Goal: Navigation & Orientation: Find specific page/section

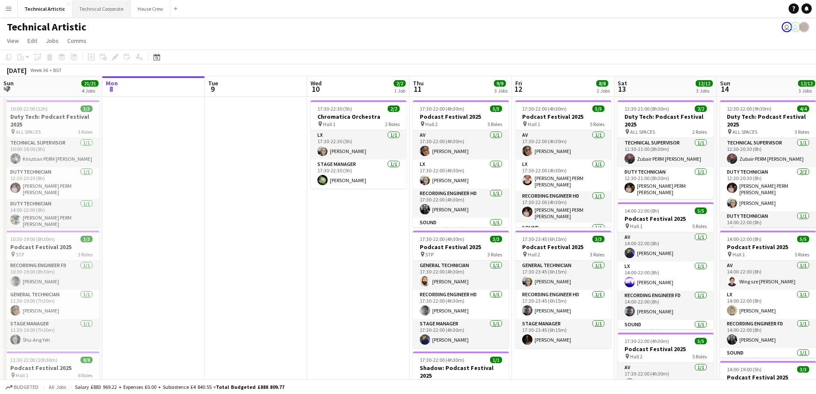
click at [94, 10] on button "Technical Corporate Close" at bounding box center [101, 8] width 58 height 17
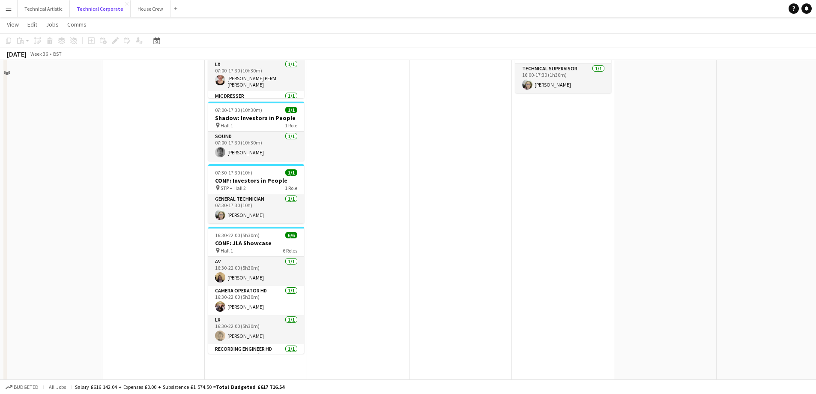
scroll to position [129, 0]
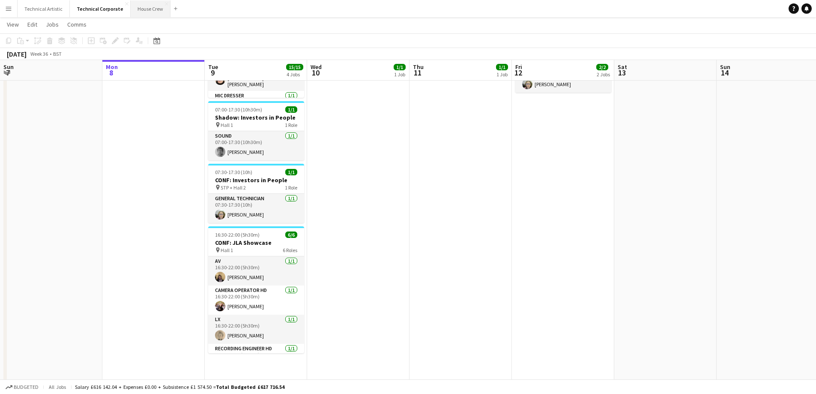
click at [141, 9] on button "House Crew Close" at bounding box center [151, 8] width 40 height 17
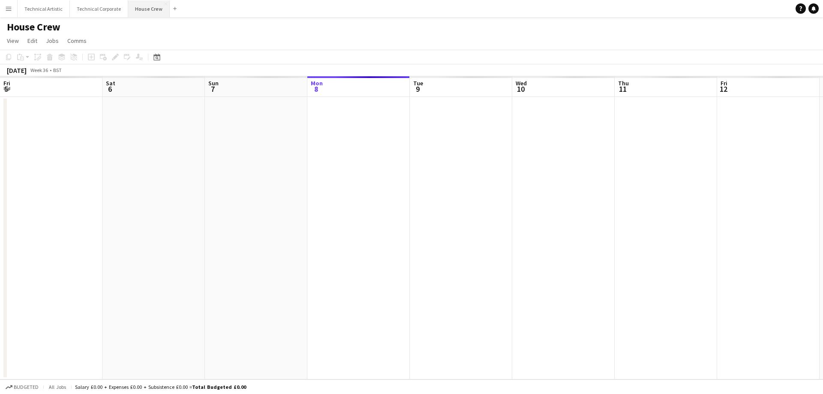
scroll to position [0, 205]
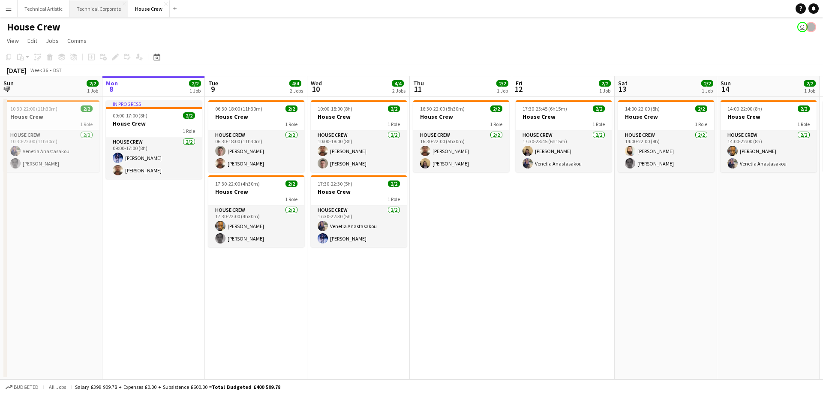
click at [95, 6] on button "Technical Corporate Close" at bounding box center [99, 8] width 58 height 17
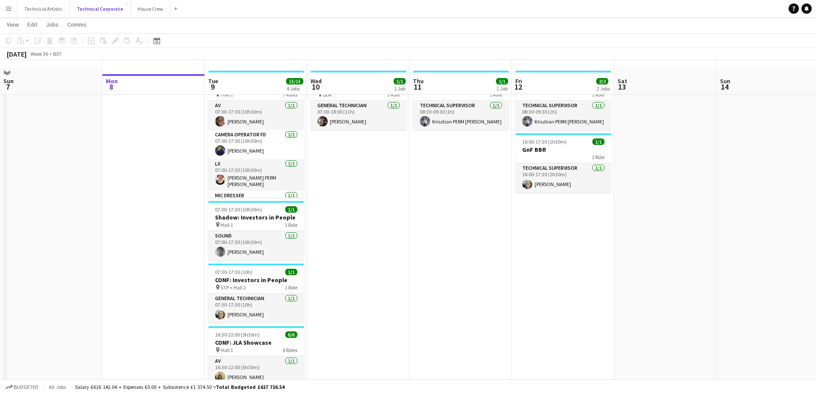
scroll to position [43, 0]
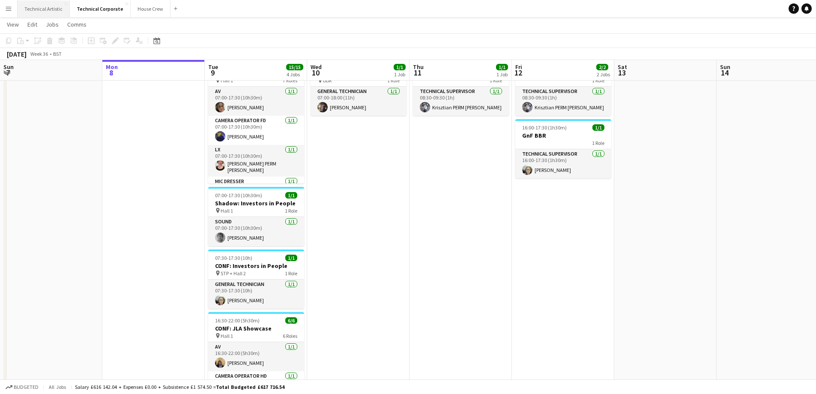
click at [31, 14] on button "Technical Artistic Close" at bounding box center [44, 8] width 52 height 17
